Goal: Task Accomplishment & Management: Complete application form

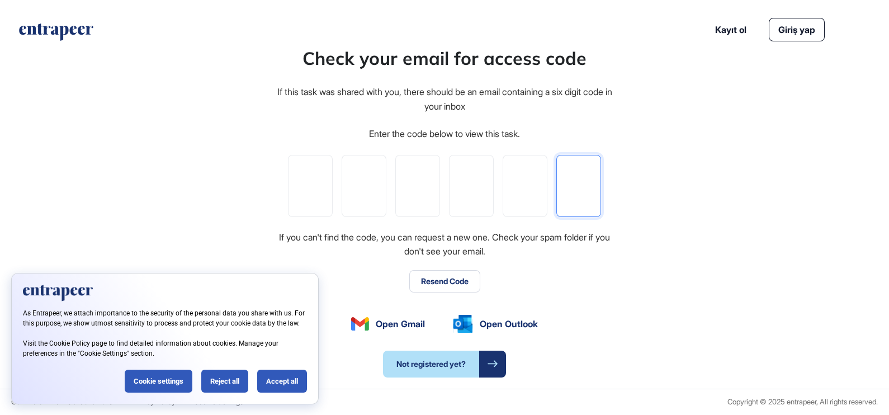
paste input "*"
type input "*"
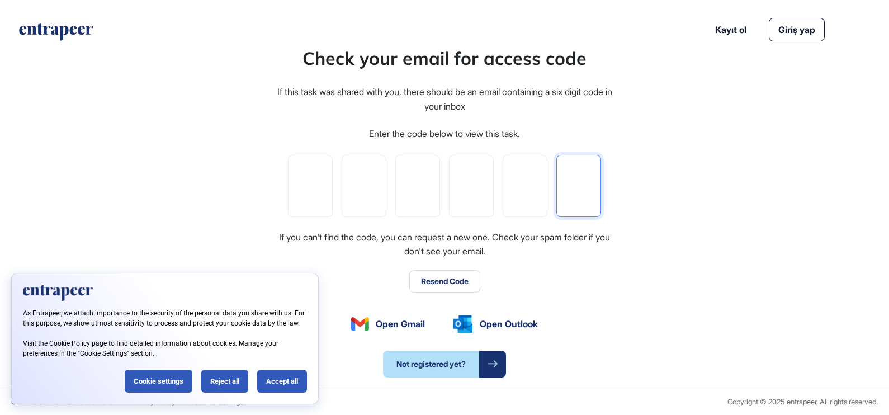
type input "*"
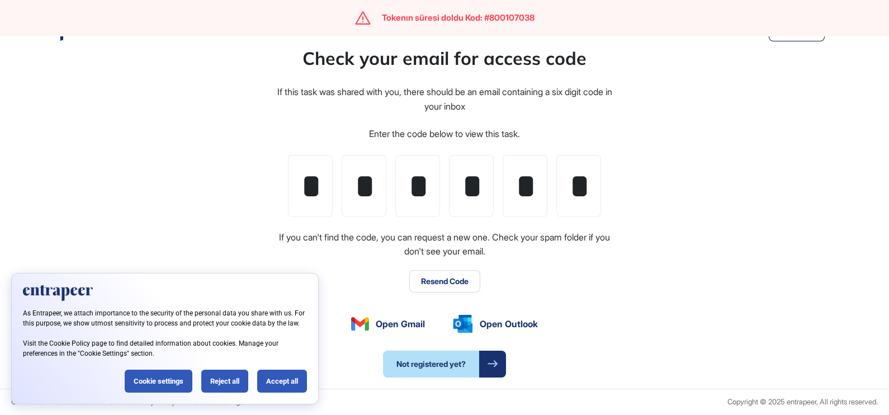
click at [566, 292] on div "Check your email for access code If this task was shared with you, there should…" at bounding box center [445, 211] width 338 height 333
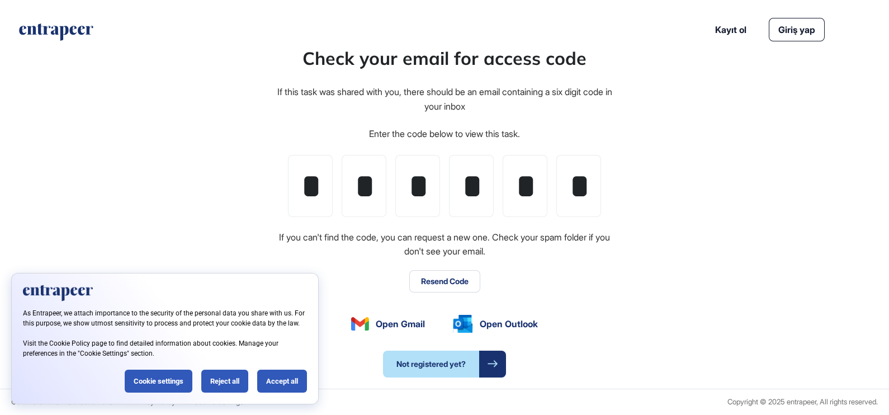
click at [448, 273] on button "Resend Code" at bounding box center [444, 281] width 71 height 22
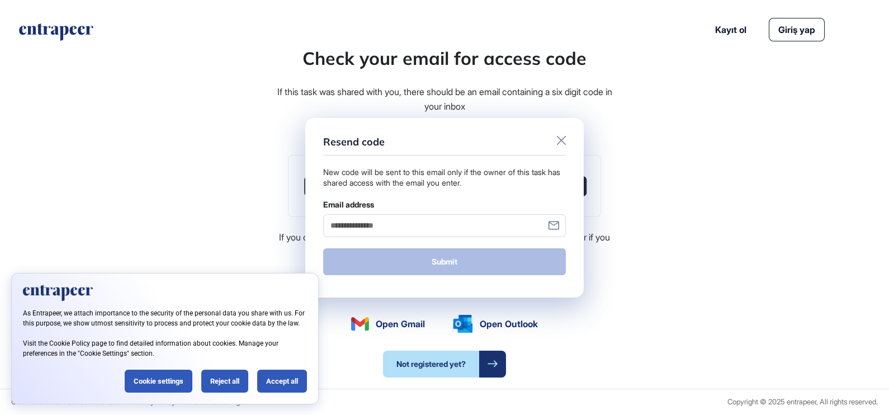
click at [401, 229] on input "Email address" at bounding box center [444, 225] width 243 height 23
type input "**********"
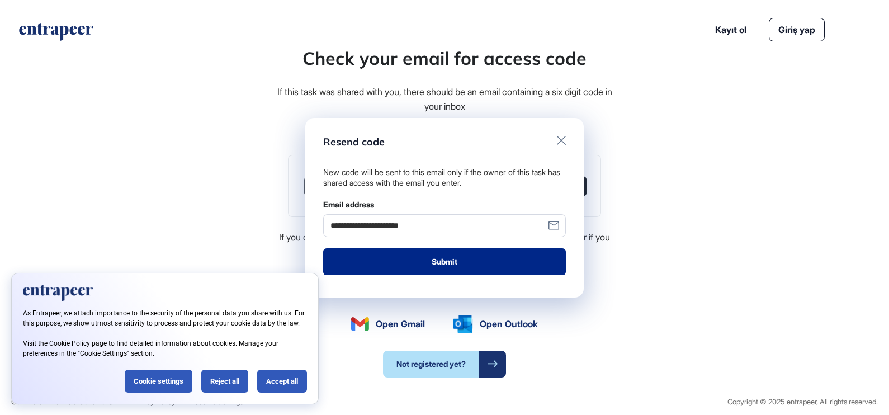
click at [472, 262] on button "Submit" at bounding box center [444, 261] width 243 height 27
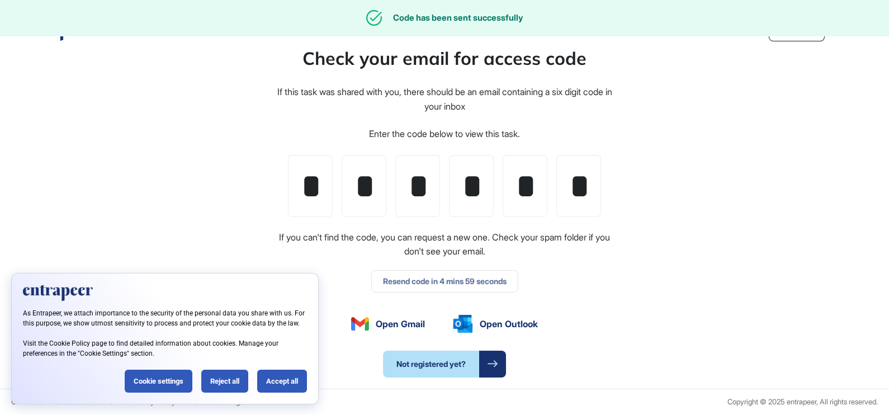
click at [431, 263] on div "Check your email for access code If this task was shared with you, there should…" at bounding box center [445, 211] width 338 height 333
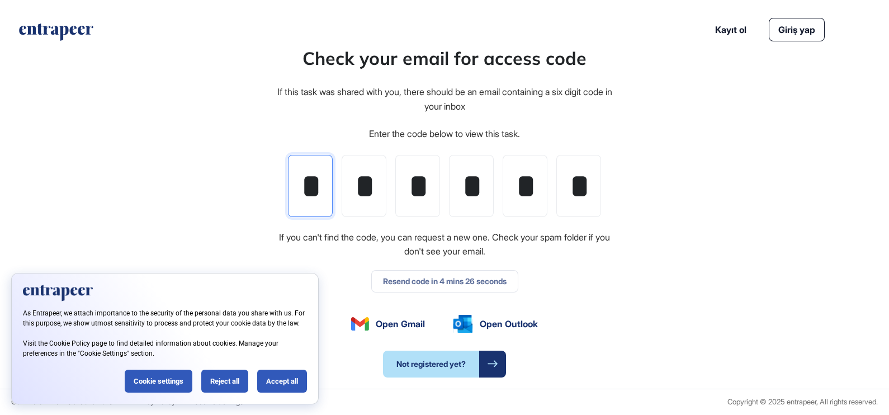
click at [305, 183] on input "*" at bounding box center [310, 186] width 45 height 62
paste input "tel"
type input "*"
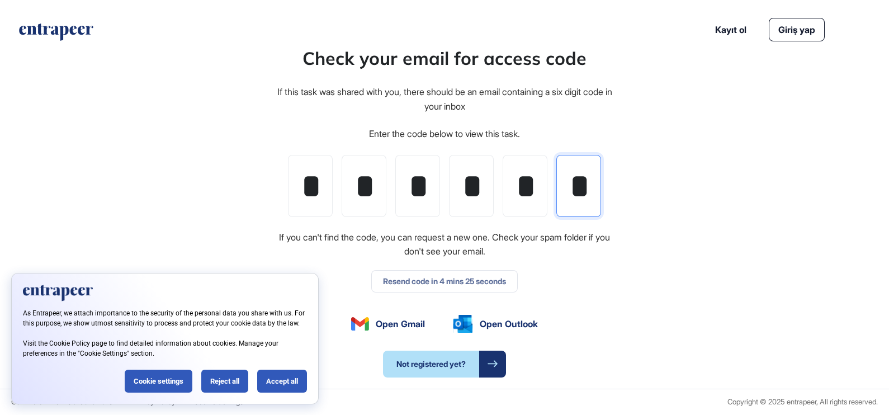
type input "*"
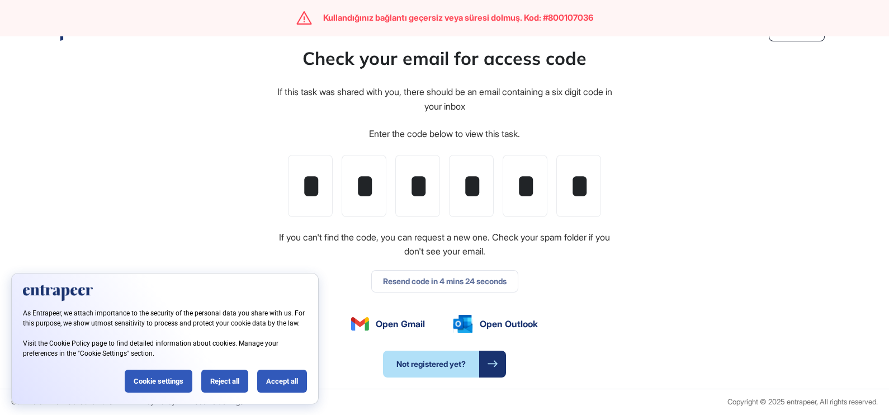
click at [599, 288] on div "Check your email for access code If this task was shared with you, there should…" at bounding box center [445, 211] width 338 height 333
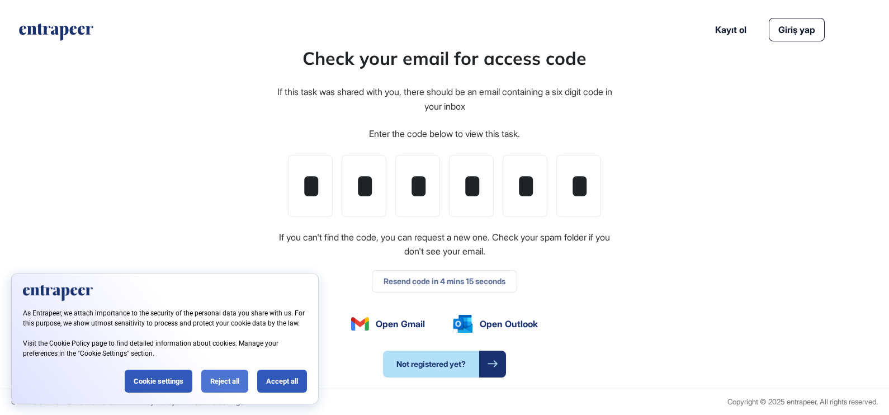
click at [230, 383] on div "Reject all" at bounding box center [224, 381] width 47 height 23
